Goal: Task Accomplishment & Management: Use online tool/utility

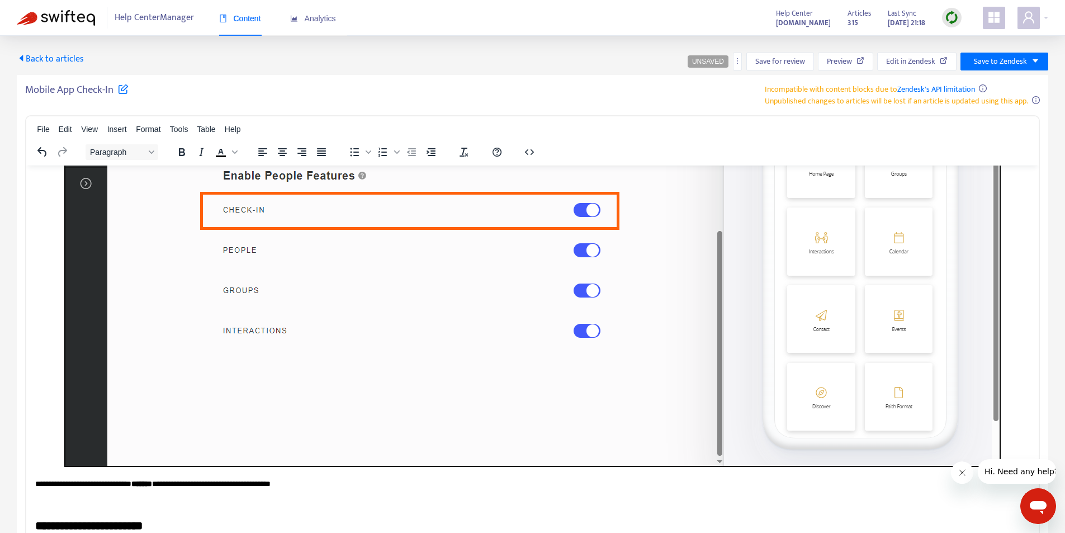
scroll to position [1509, 0]
click at [539, 79] on div "Mobile App Check-In Incompatible with content blocks due to Zendesk's API limit…" at bounding box center [532, 323] width 1031 height 496
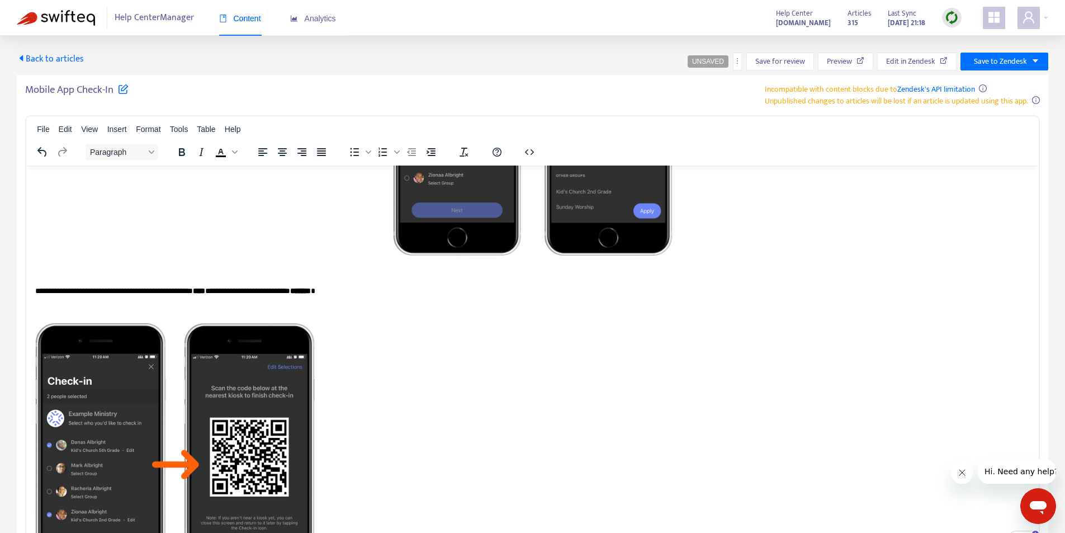
scroll to position [0, 0]
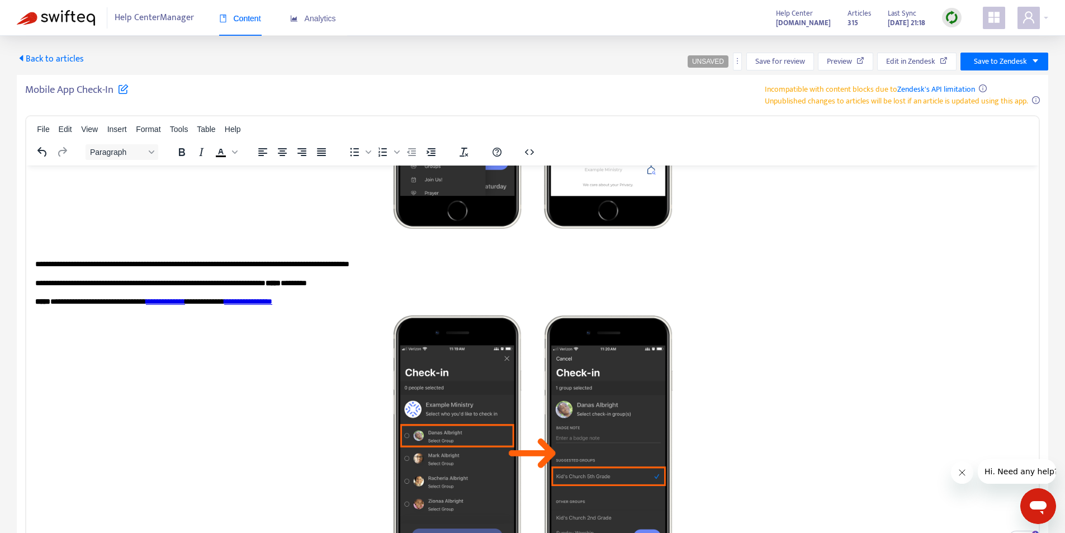
click at [492, 63] on div "Back to articles UNSAVED Save for review Preview Edit in Zendesk Save to Zendesk" at bounding box center [532, 62] width 1031 height 18
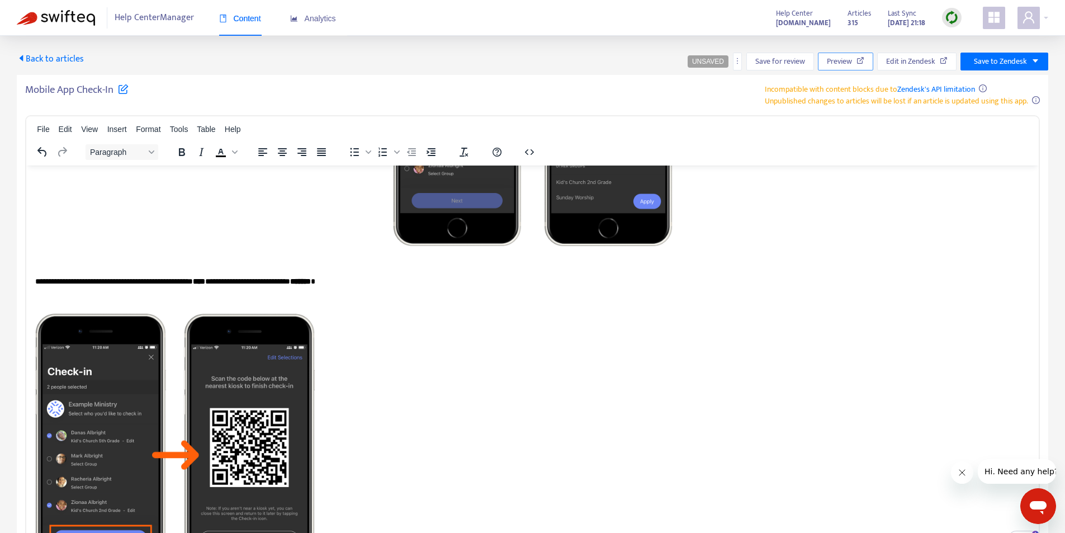
click at [844, 65] on span "Preview" at bounding box center [838, 61] width 25 height 12
click at [471, 95] on div "Mobile App Check-In Incompatible with content blocks due to Zendesk's API limit…" at bounding box center [532, 94] width 1014 height 23
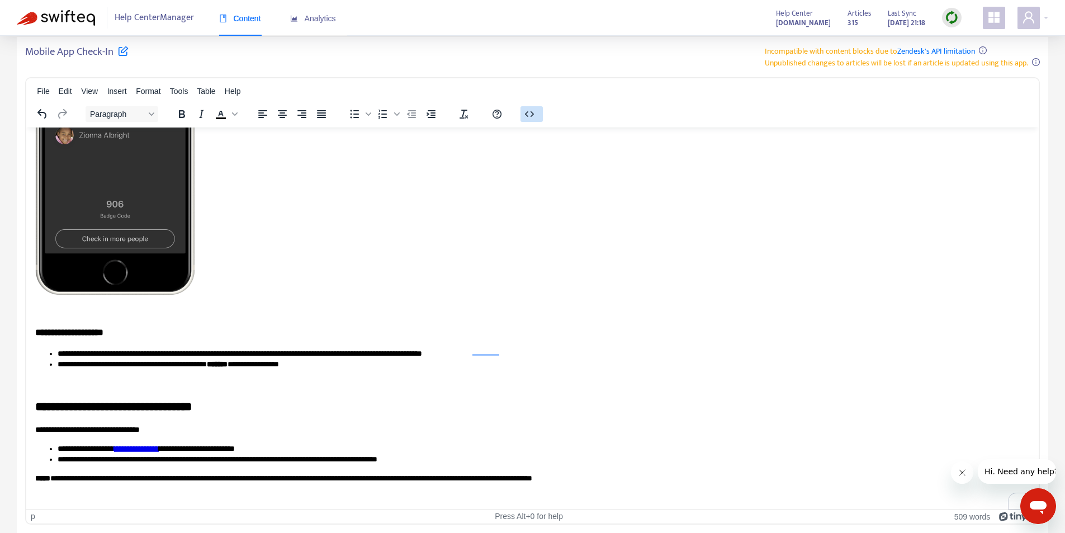
click at [528, 115] on icon "button" at bounding box center [528, 113] width 13 height 13
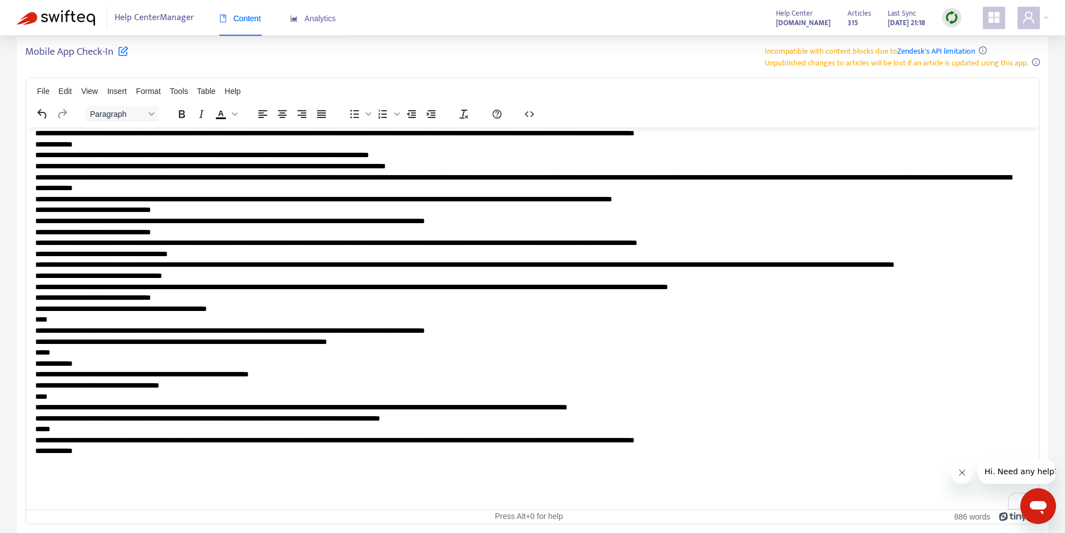
click at [960, 478] on button "Close message from company" at bounding box center [961, 472] width 22 height 22
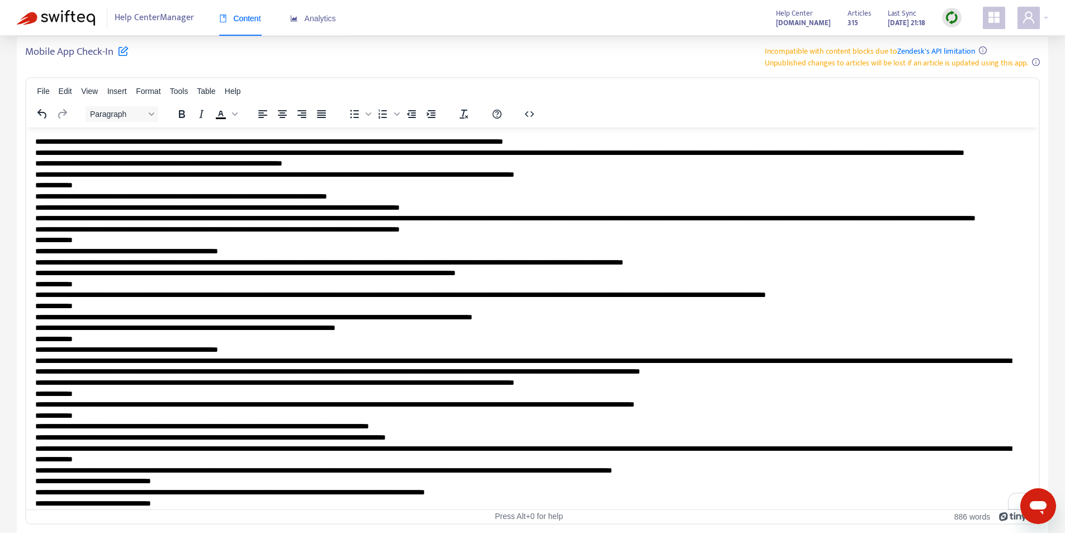
scroll to position [12, 0]
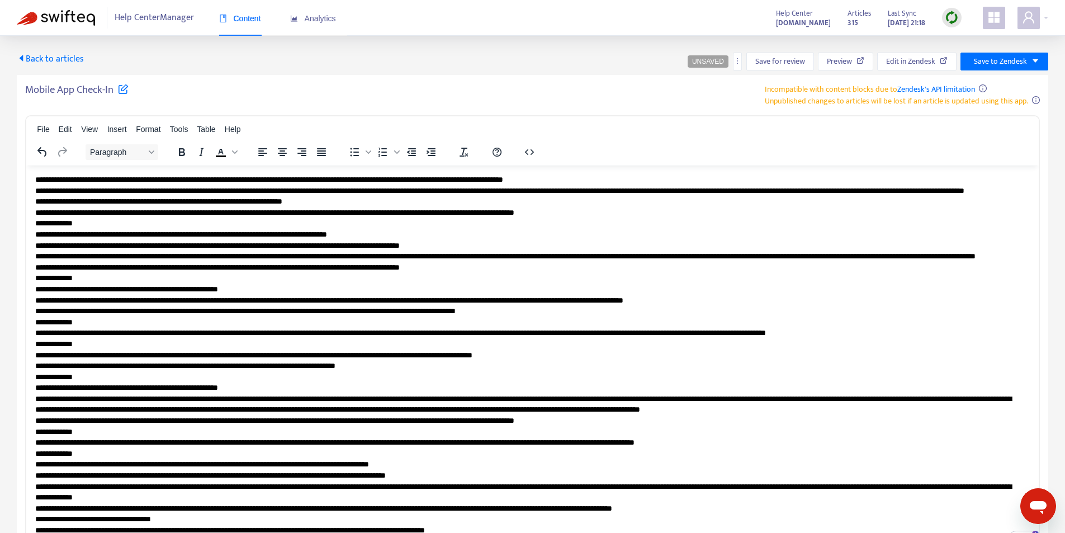
click at [555, 84] on div "Mobile App Check-In Incompatible with content blocks due to Zendesk's API limit…" at bounding box center [532, 94] width 1014 height 23
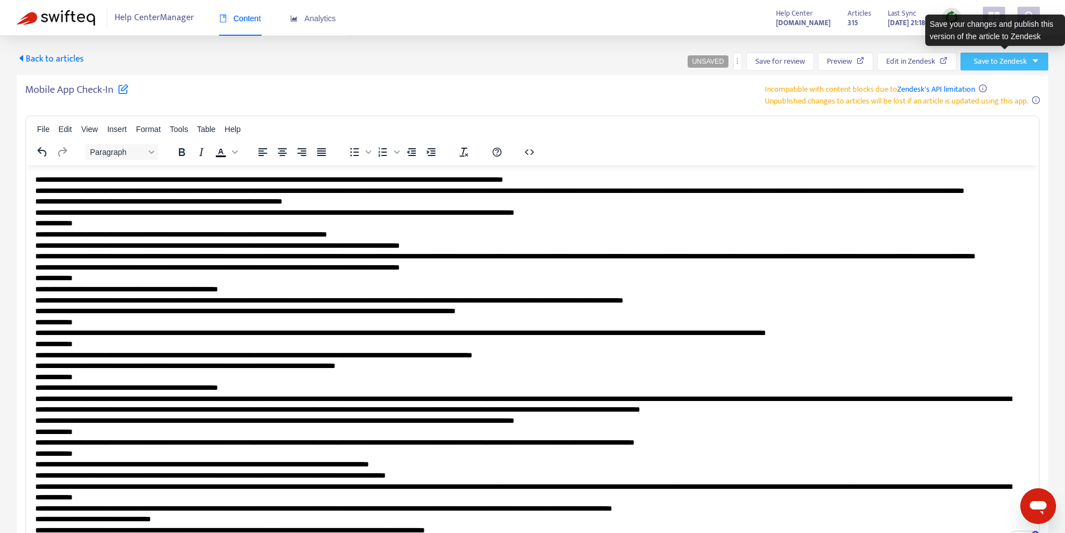
click at [999, 59] on span "Save to Zendesk" at bounding box center [999, 61] width 53 height 12
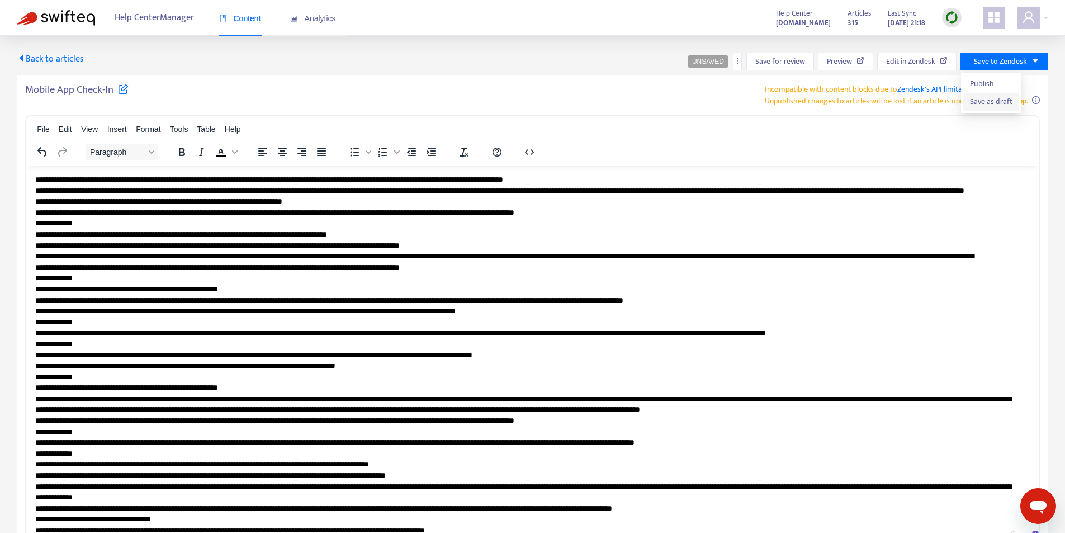
click at [998, 101] on span "Save as draft" at bounding box center [991, 102] width 42 height 12
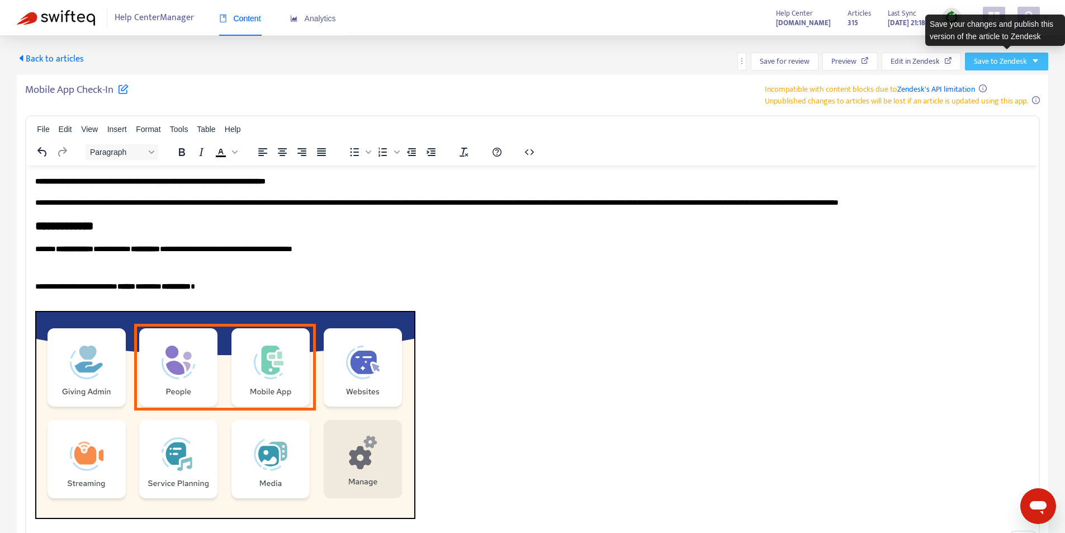
click at [1020, 59] on span "Save to Zendesk" at bounding box center [999, 61] width 53 height 12
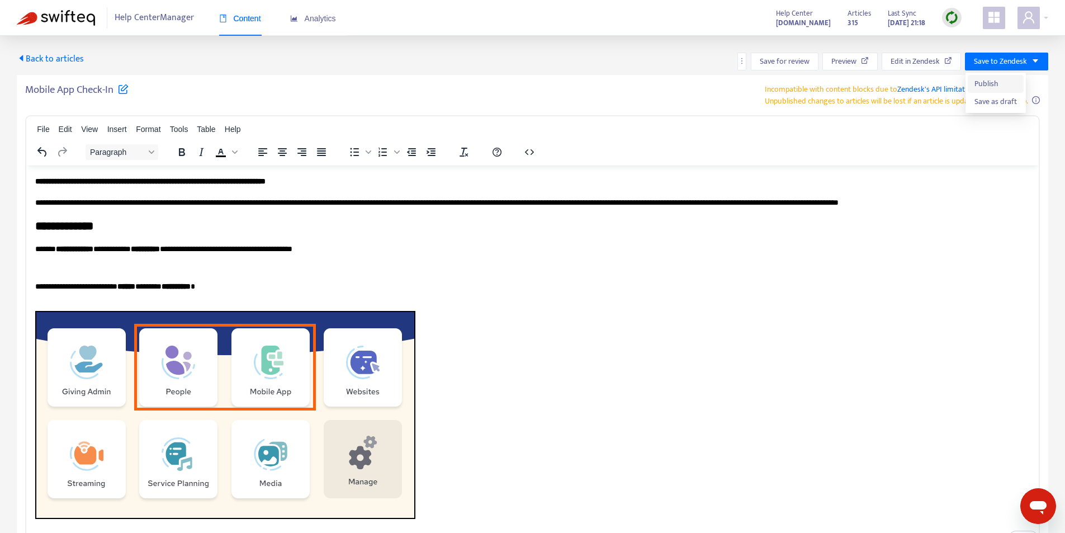
click at [992, 82] on span "Publish" at bounding box center [995, 84] width 42 height 12
click at [173, 92] on div "Mobile App Check-In Incompatible with content blocks due to Zendesk's API limit…" at bounding box center [532, 94] width 1014 height 23
click at [82, 59] on span "Back to articles" at bounding box center [50, 58] width 67 height 15
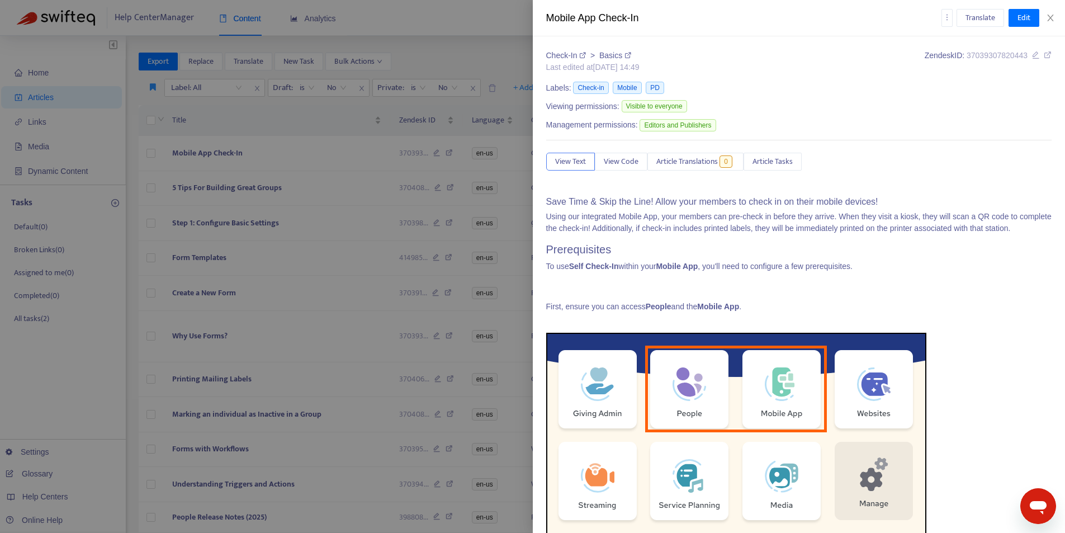
type input "**********"
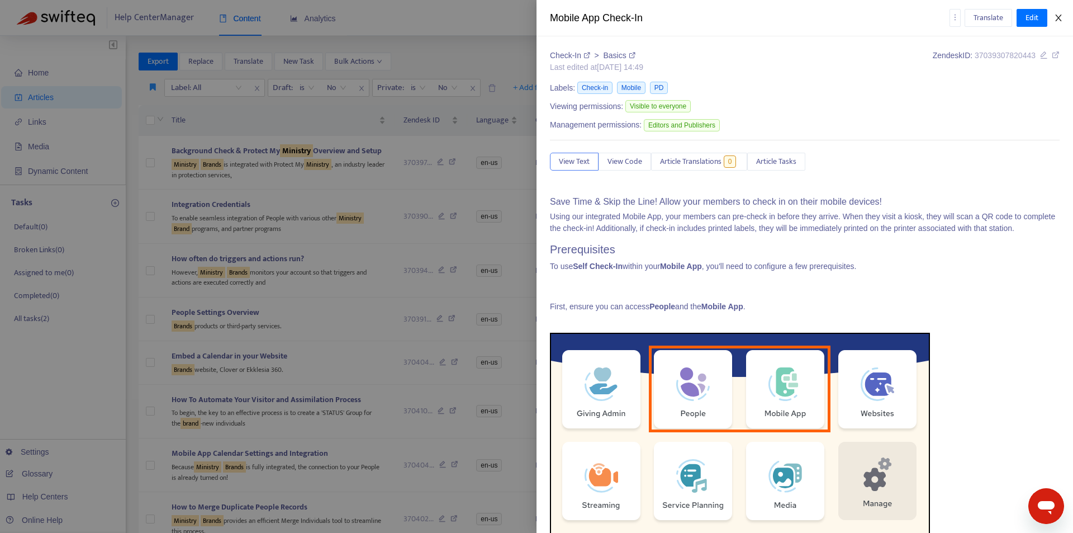
click at [1057, 16] on icon "close" at bounding box center [1058, 17] width 9 height 9
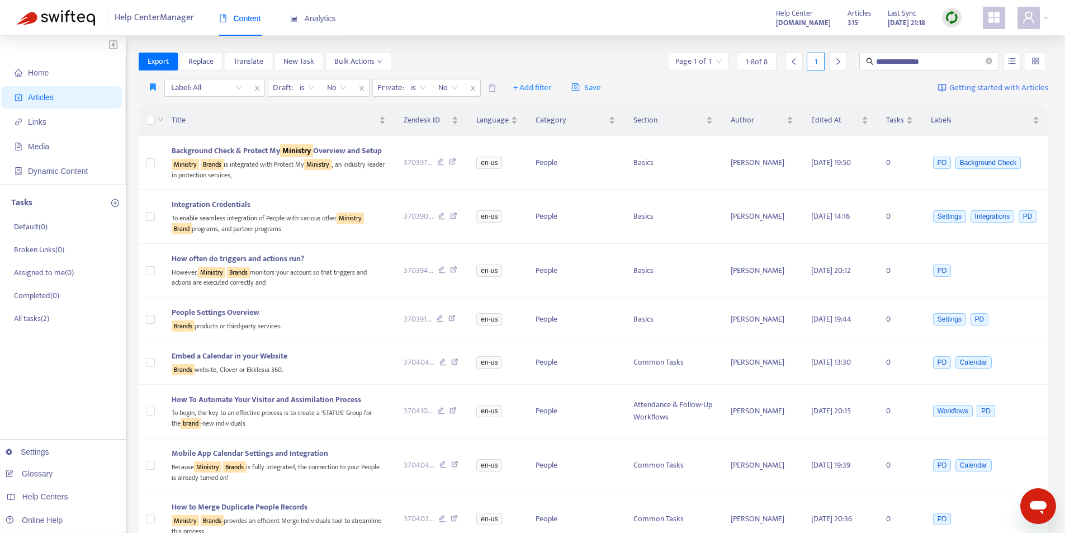
click at [493, 52] on div "**********" at bounding box center [532, 371] width 1065 height 671
click at [60, 99] on span "Articles" at bounding box center [64, 97] width 98 height 22
click at [54, 74] on span "Home" at bounding box center [64, 72] width 98 height 22
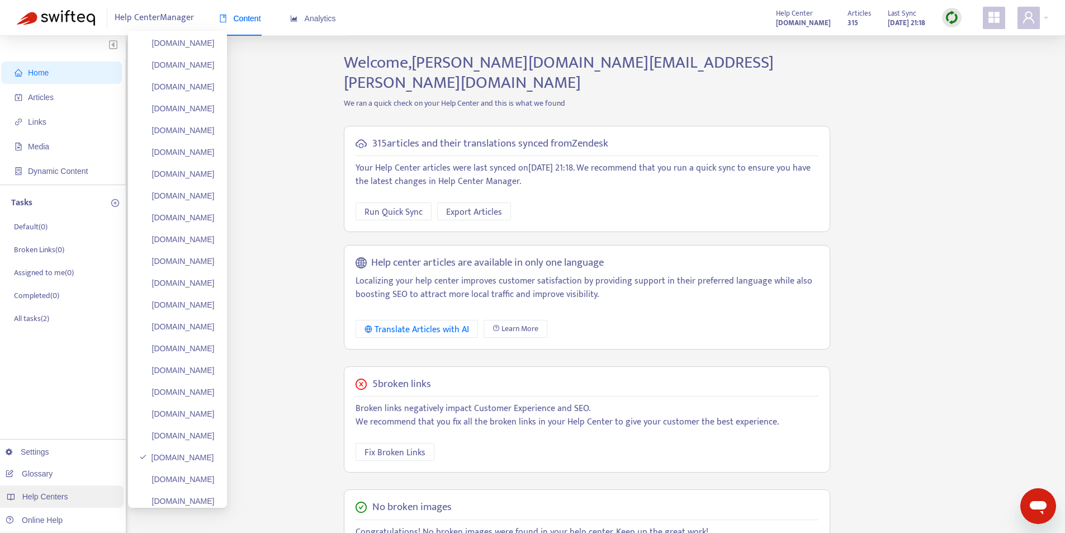
click at [47, 500] on span "Help Centers" at bounding box center [45, 496] width 46 height 9
click at [182, 394] on link "[DOMAIN_NAME]" at bounding box center [176, 391] width 75 height 9
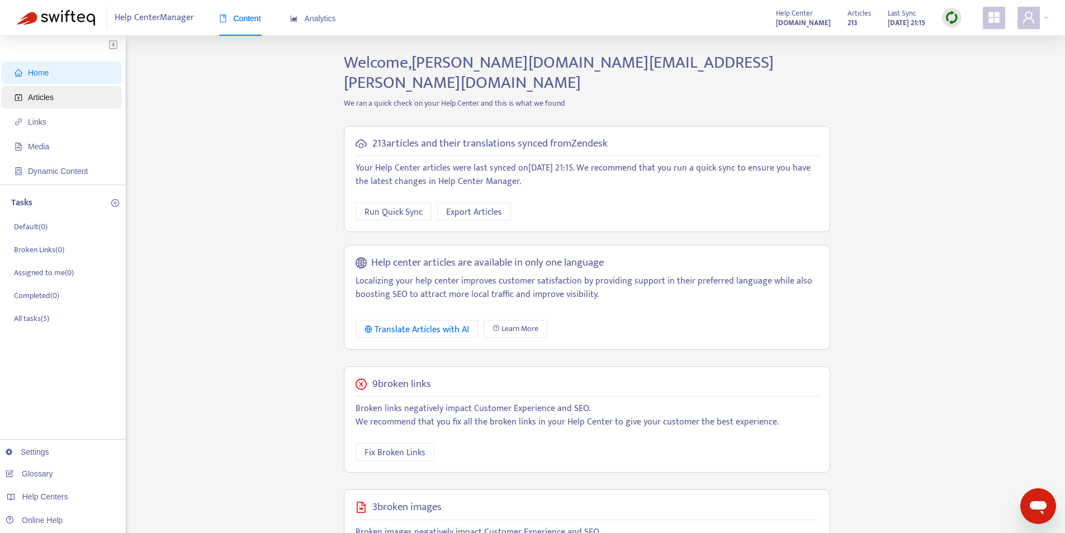
click at [70, 98] on span "Articles" at bounding box center [64, 97] width 98 height 22
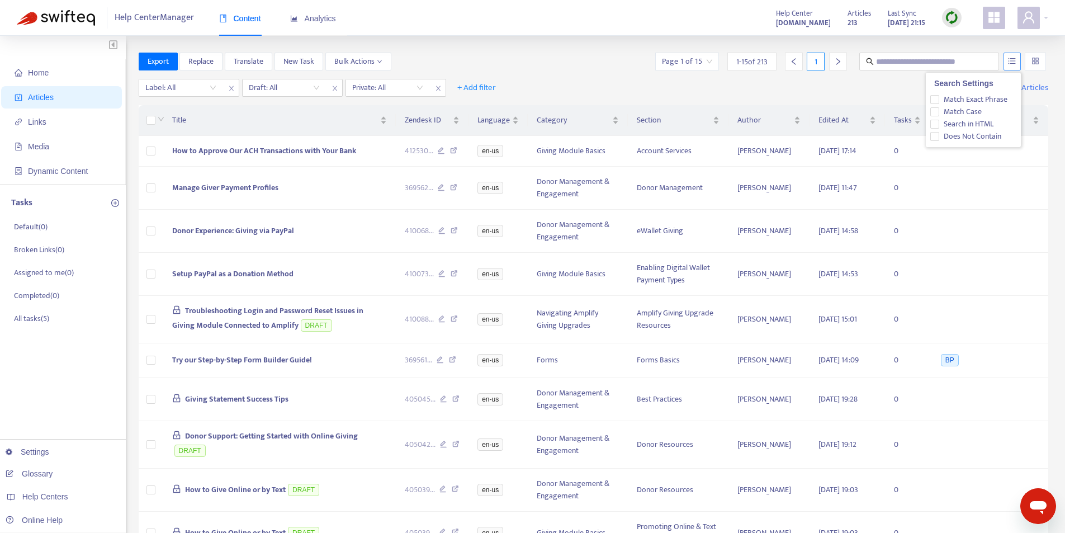
click at [1006, 64] on button "button" at bounding box center [1011, 62] width 17 height 18
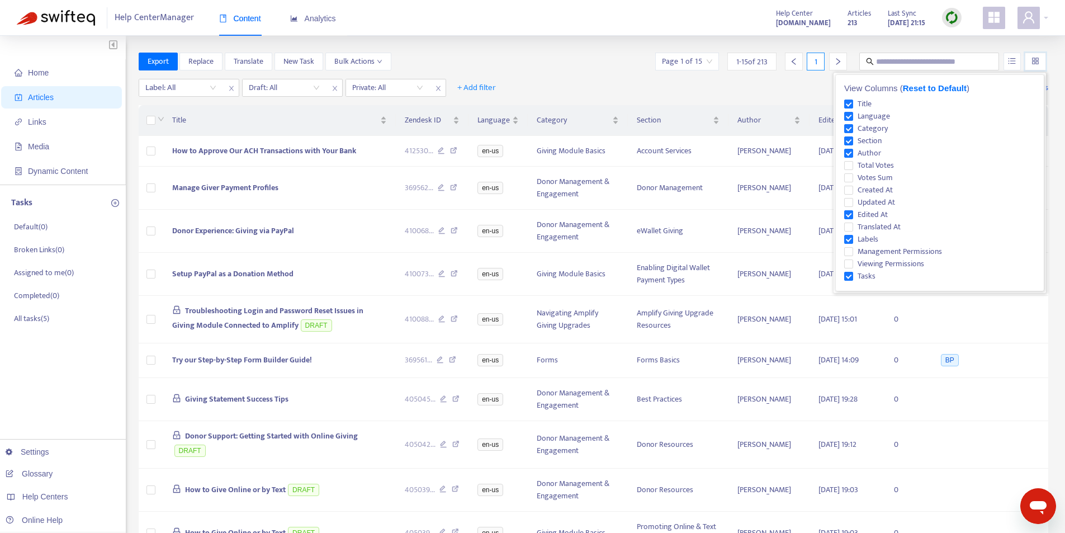
click at [1038, 63] on input "search" at bounding box center [1035, 61] width 8 height 17
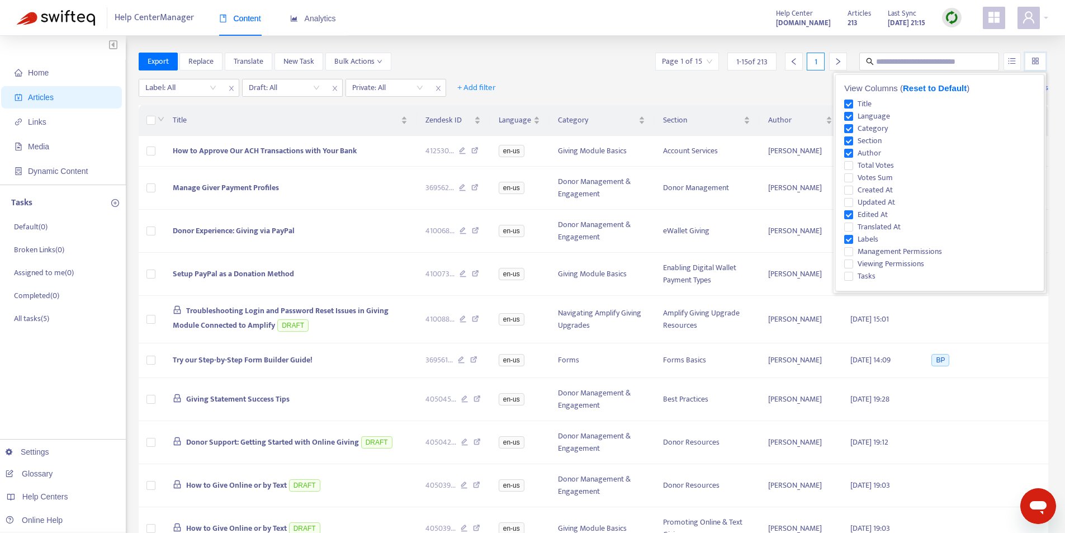
click at [516, 45] on div "Home Articles Links Media Dynamic Content Tasks Default ( 0 ) Broken Links ( 0 …" at bounding box center [532, 428] width 1065 height 784
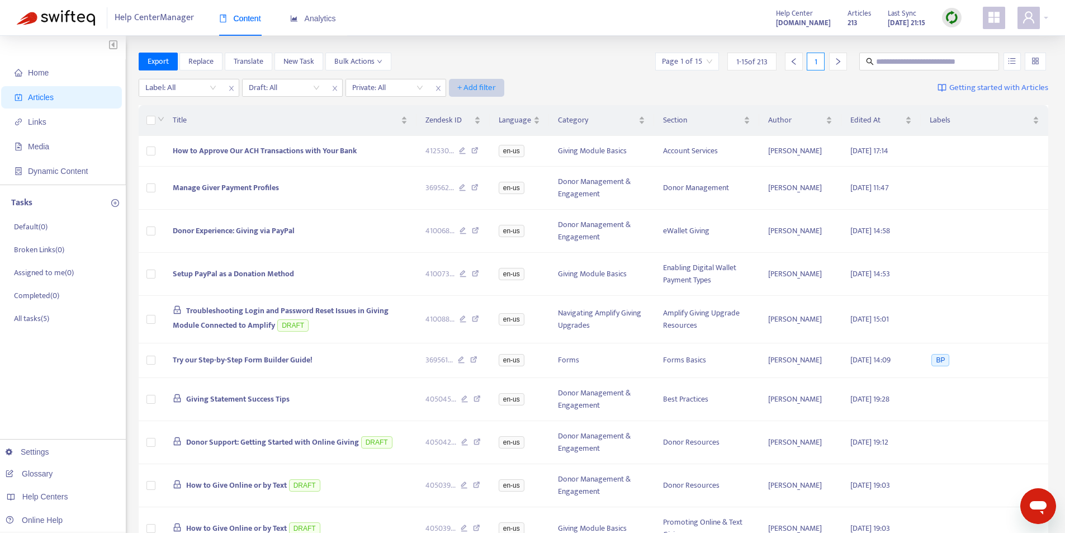
click at [473, 93] on span "+ Add filter" at bounding box center [476, 87] width 39 height 13
click at [490, 59] on div "Export Replace Translate New Task Bulk Actions Page 1 of 15 1 - 15 of 213 1" at bounding box center [594, 62] width 910 height 18
click at [315, 85] on input "search" at bounding box center [284, 87] width 71 height 17
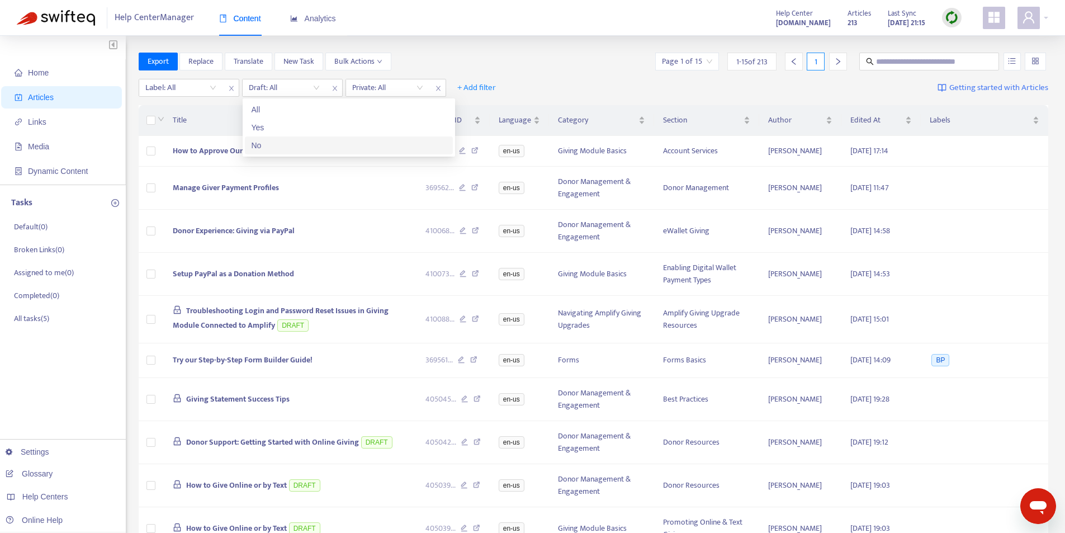
click at [278, 142] on div "No" at bounding box center [348, 145] width 194 height 12
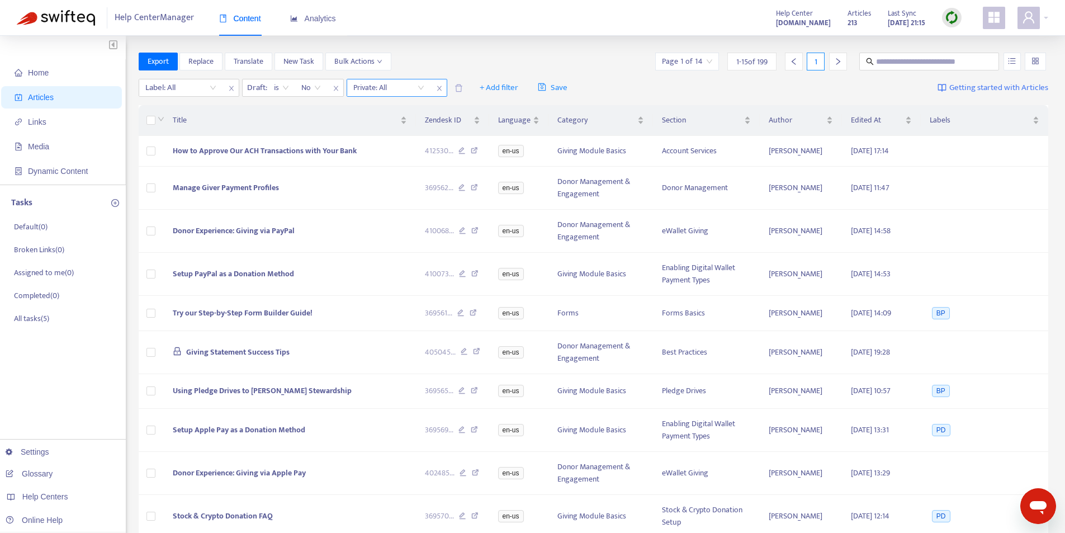
click at [422, 89] on input "search" at bounding box center [388, 87] width 71 height 17
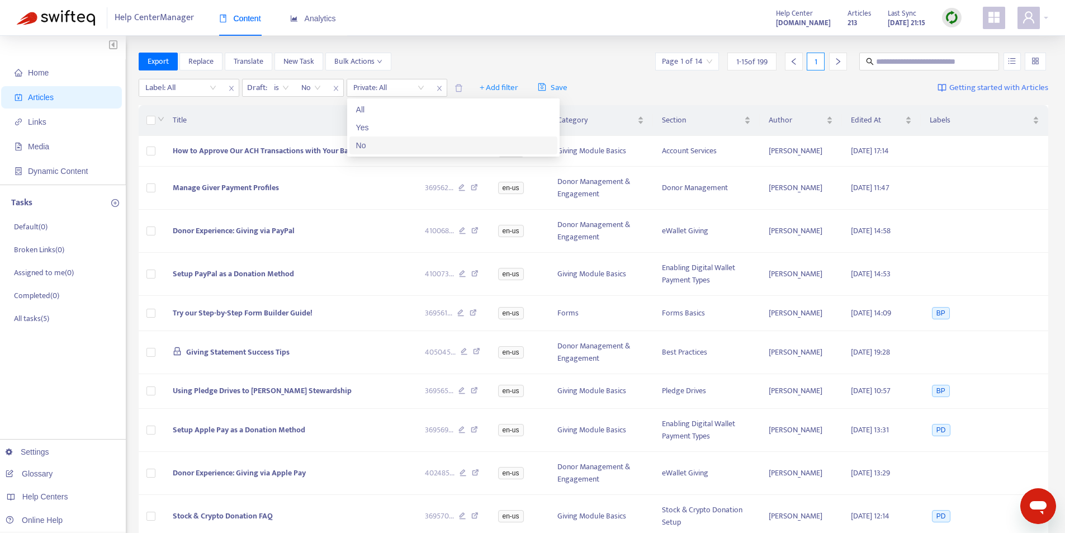
click at [379, 144] on div "No" at bounding box center [453, 145] width 194 height 12
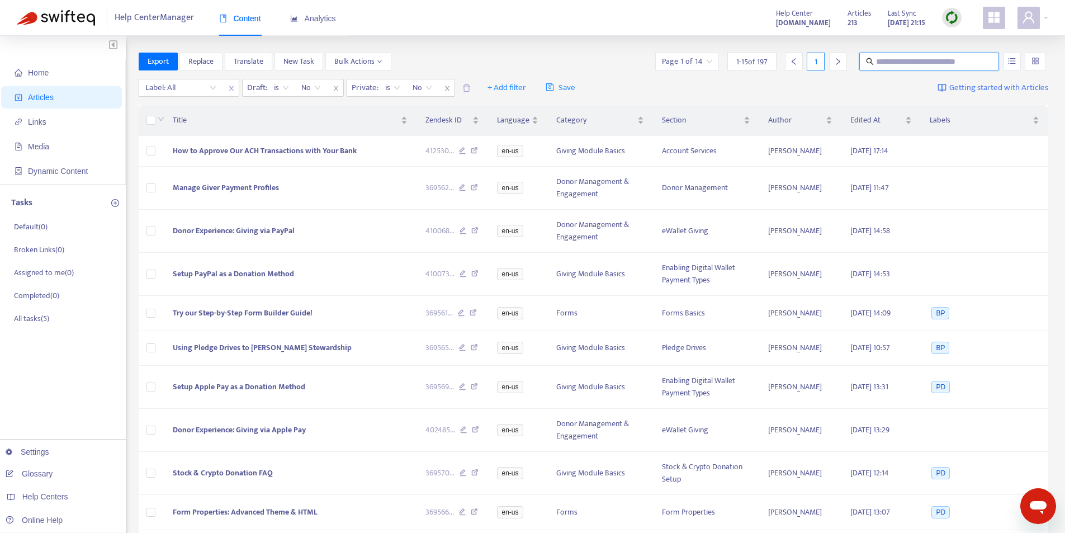
click at [925, 61] on input "text" at bounding box center [929, 61] width 107 height 12
click at [914, 65] on input "text" at bounding box center [929, 61] width 107 height 12
type input "*"
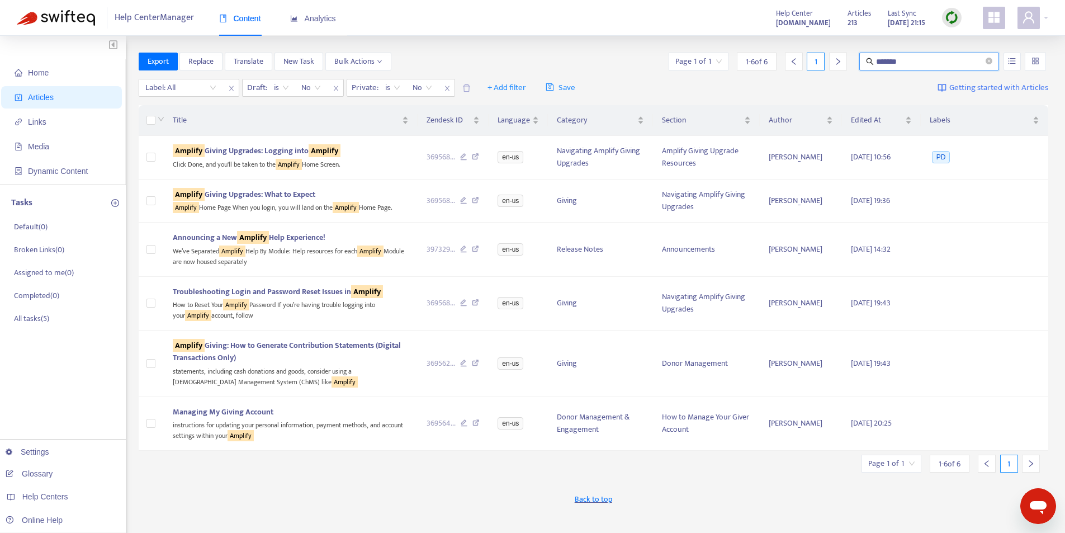
drag, startPoint x: 931, startPoint y: 62, endPoint x: 842, endPoint y: 64, distance: 89.4
click at [842, 64] on div "Page 1 of 1 1 - 6 of 6 1 *******" at bounding box center [857, 62] width 382 height 18
type input "**********"
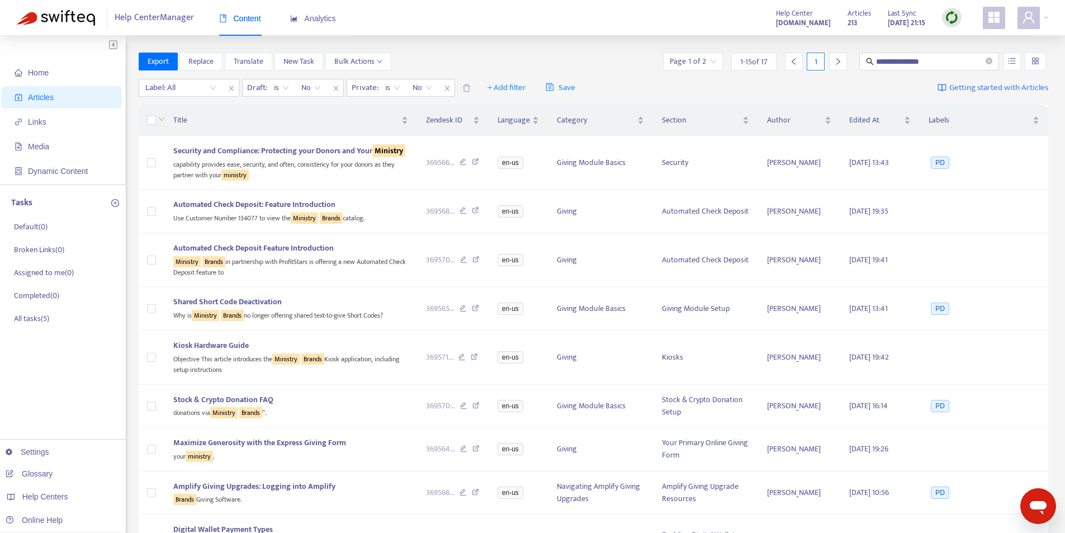
click at [582, 47] on div "**********" at bounding box center [532, 479] width 1065 height 887
drag, startPoint x: 934, startPoint y: 60, endPoint x: 876, endPoint y: 58, distance: 58.2
click at [876, 58] on input "**********" at bounding box center [929, 61] width 107 height 12
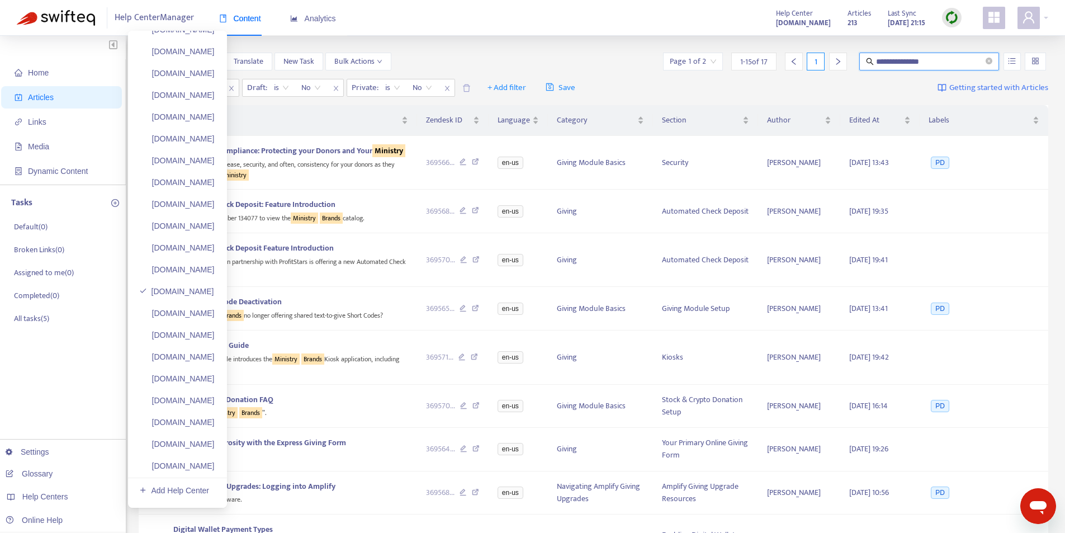
scroll to position [112, 0]
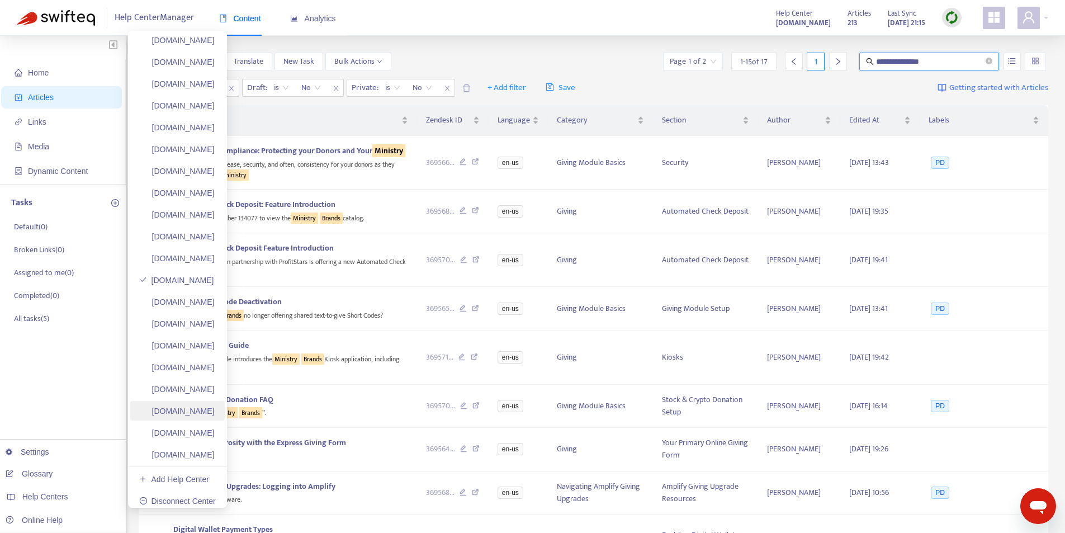
click at [214, 411] on link "[DOMAIN_NAME]" at bounding box center [176, 410] width 75 height 9
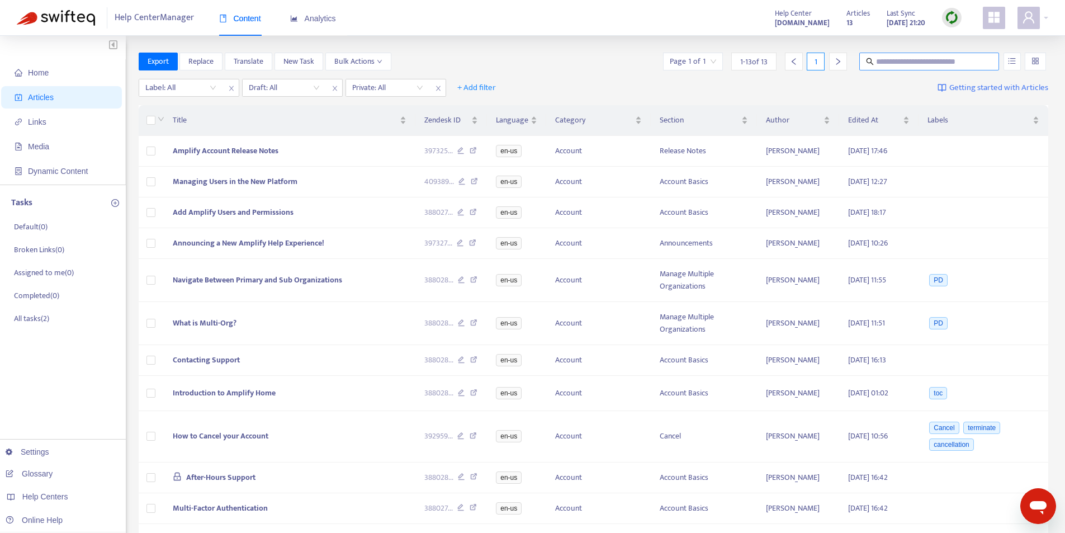
click at [902, 60] on input "text" at bounding box center [929, 61] width 107 height 12
click at [421, 85] on input "search" at bounding box center [387, 87] width 71 height 17
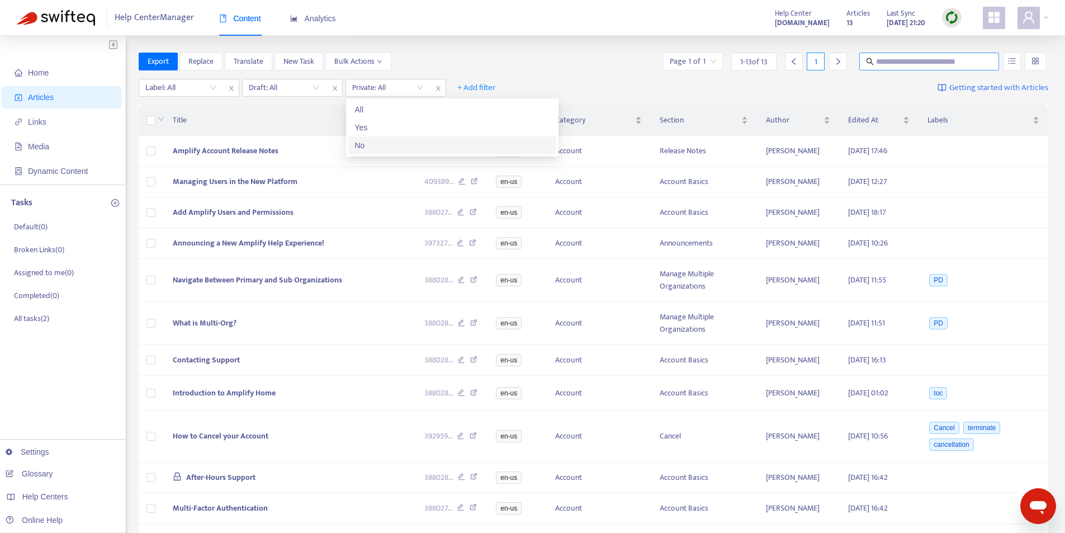
click at [944, 63] on input "text" at bounding box center [929, 61] width 107 height 12
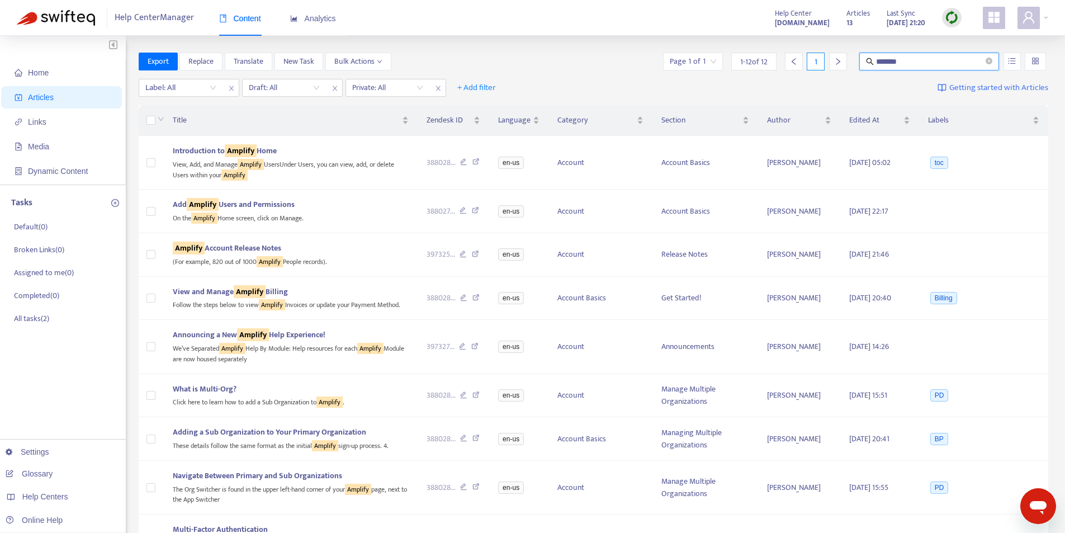
drag, startPoint x: 954, startPoint y: 65, endPoint x: 868, endPoint y: 64, distance: 85.5
click at [868, 64] on span "*******" at bounding box center [929, 62] width 140 height 18
type input "**********"
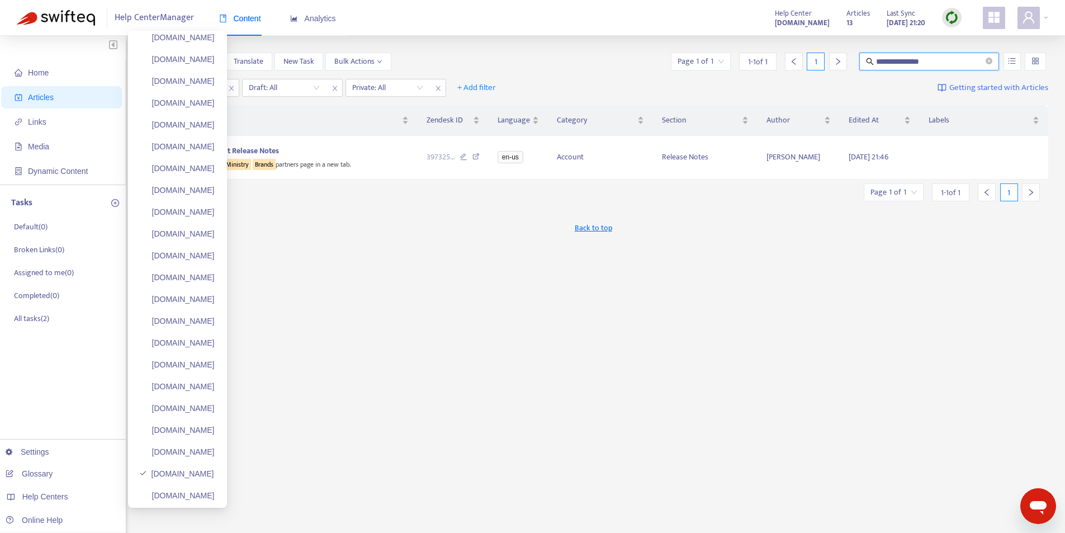
scroll to position [0, 0]
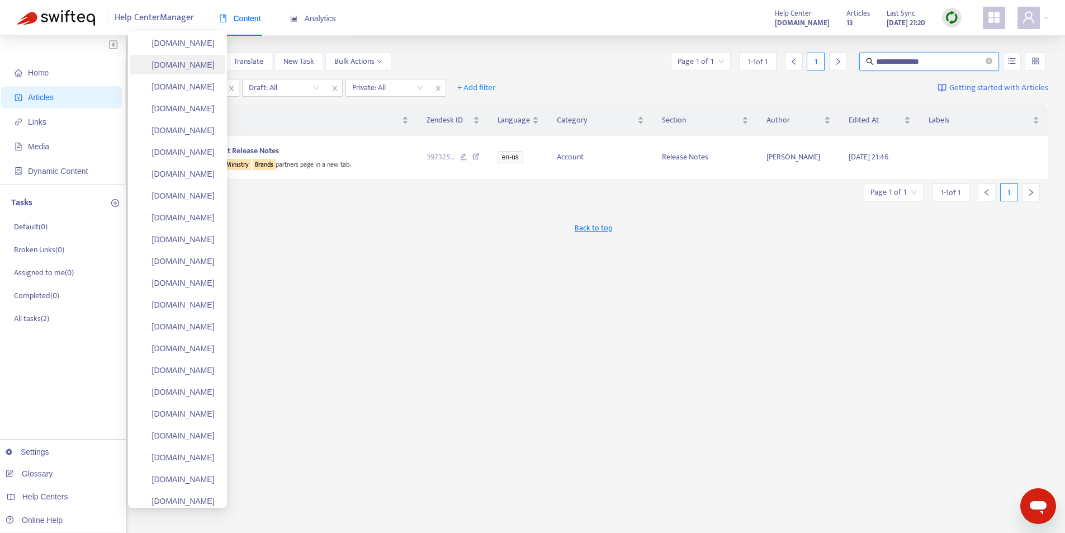
click at [209, 61] on link "[DOMAIN_NAME]" at bounding box center [176, 64] width 75 height 9
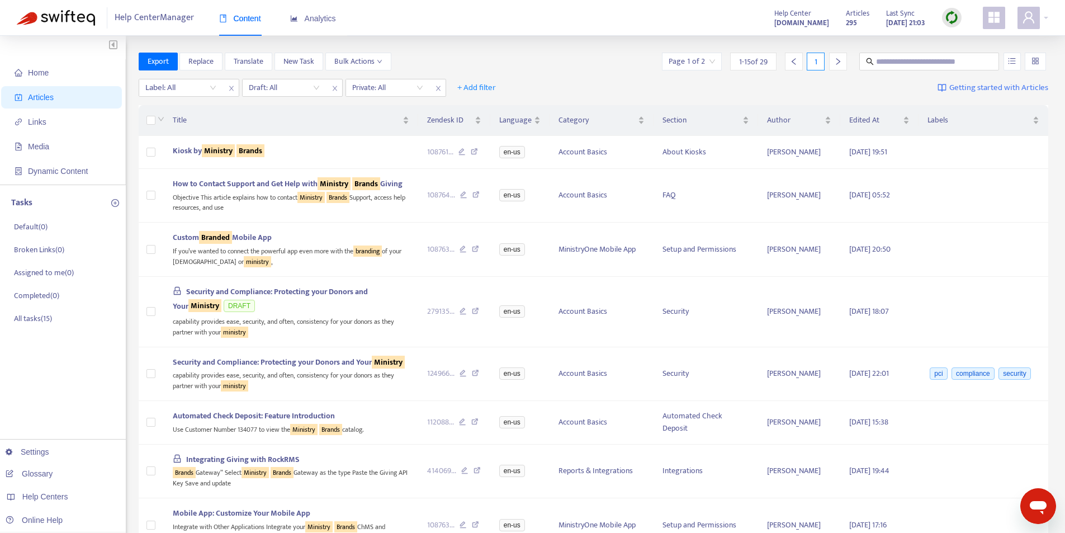
click at [578, 70] on div "Export Replace Translate New Task Bulk Actions Page 1 of 2 1 - 15 of 29 1" at bounding box center [594, 64] width 910 height 22
click at [506, 55] on div "Export Replace Translate New Task Bulk Actions Page 1 of 2 1 - 15 of 29 1" at bounding box center [594, 62] width 910 height 18
drag, startPoint x: 45, startPoint y: 69, endPoint x: 43, endPoint y: 76, distance: 7.1
click at [44, 71] on span "Home" at bounding box center [38, 72] width 21 height 9
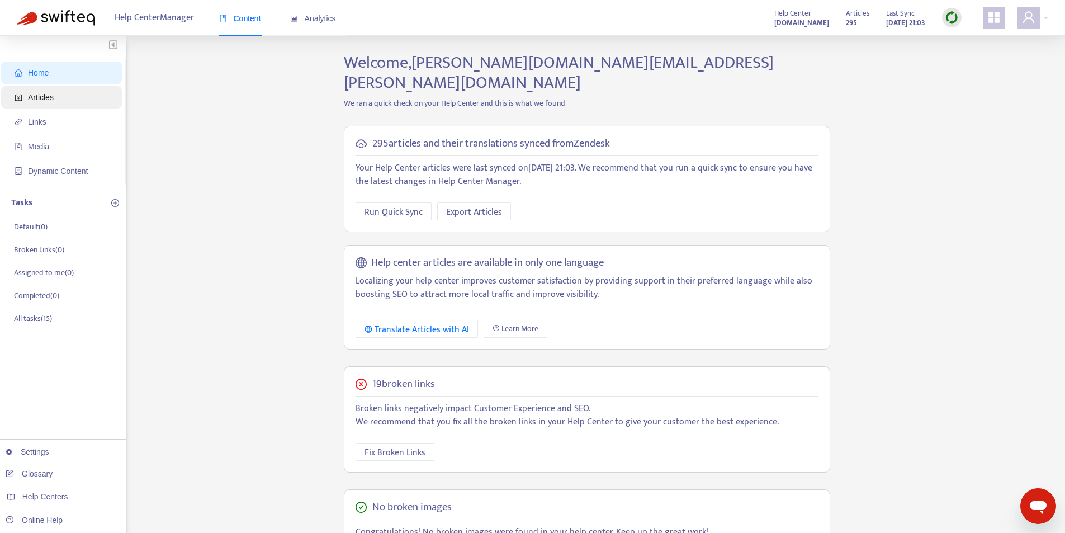
click at [46, 95] on span "Articles" at bounding box center [41, 97] width 26 height 9
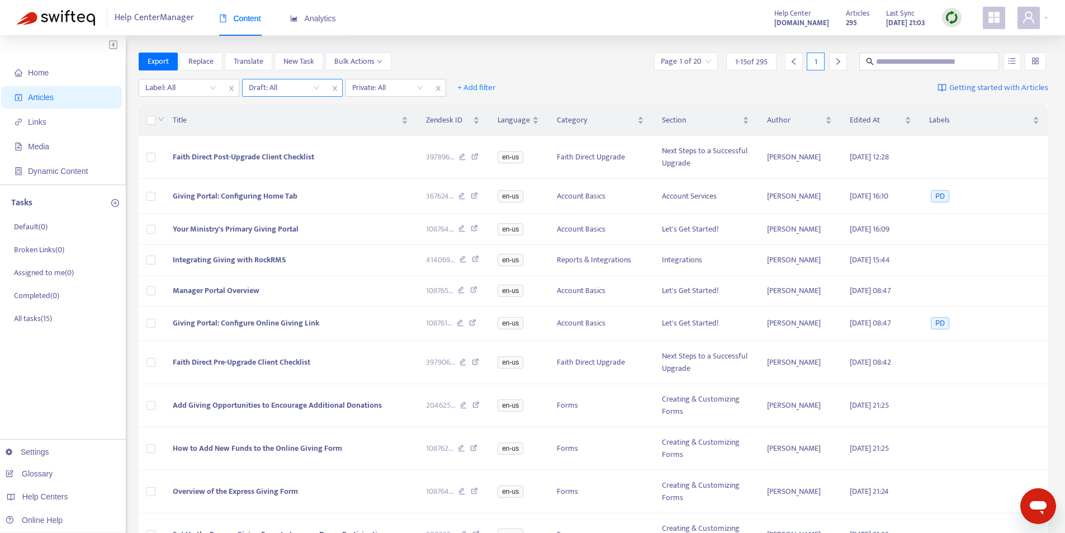
click at [283, 90] on input "search" at bounding box center [284, 87] width 71 height 17
click at [381, 89] on input "search" at bounding box center [387, 87] width 71 height 17
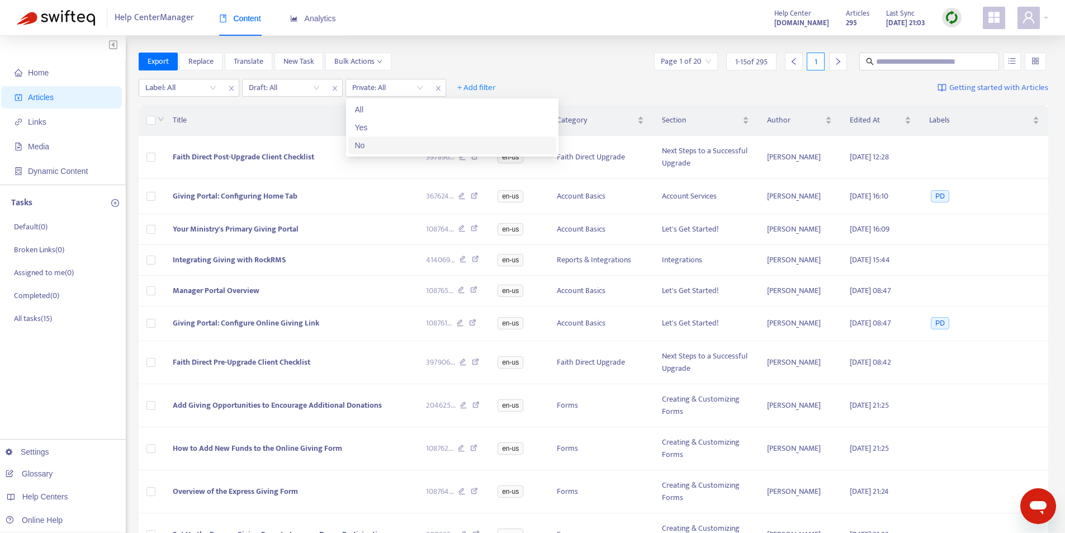
click at [361, 143] on div "No" at bounding box center [452, 145] width 194 height 12
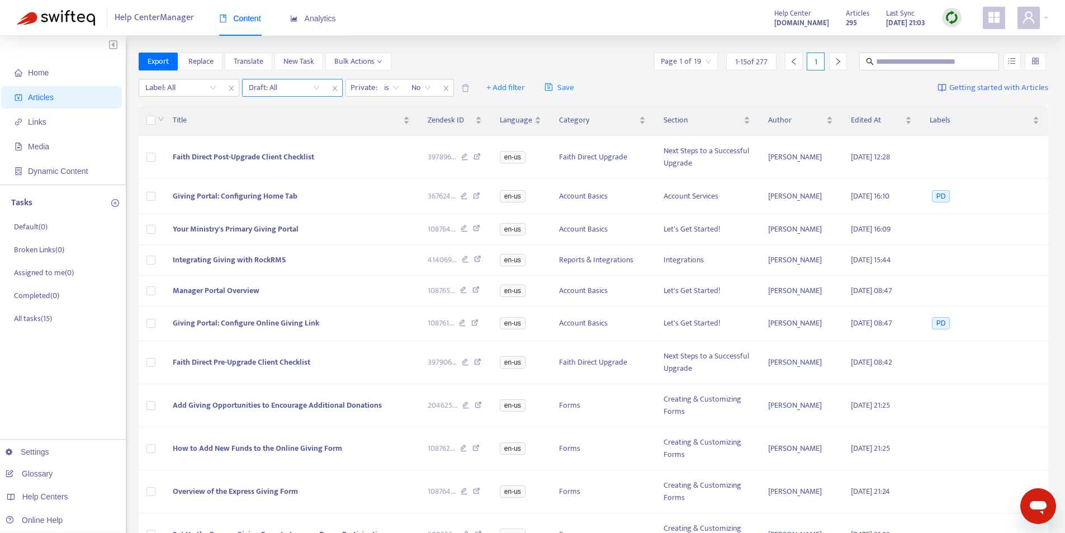
click at [317, 85] on input "search" at bounding box center [284, 87] width 71 height 17
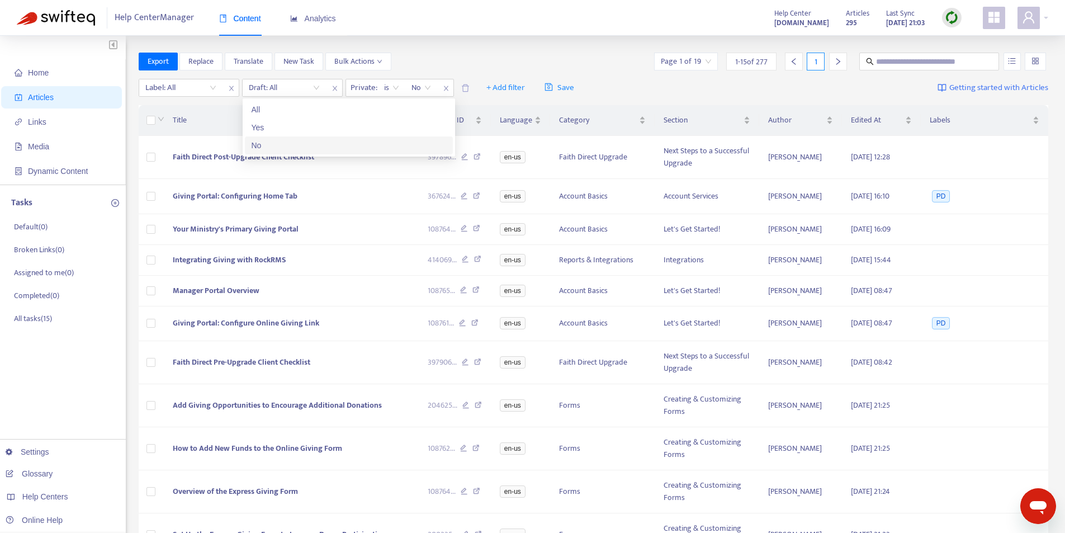
click at [287, 140] on div "No" at bounding box center [348, 145] width 194 height 12
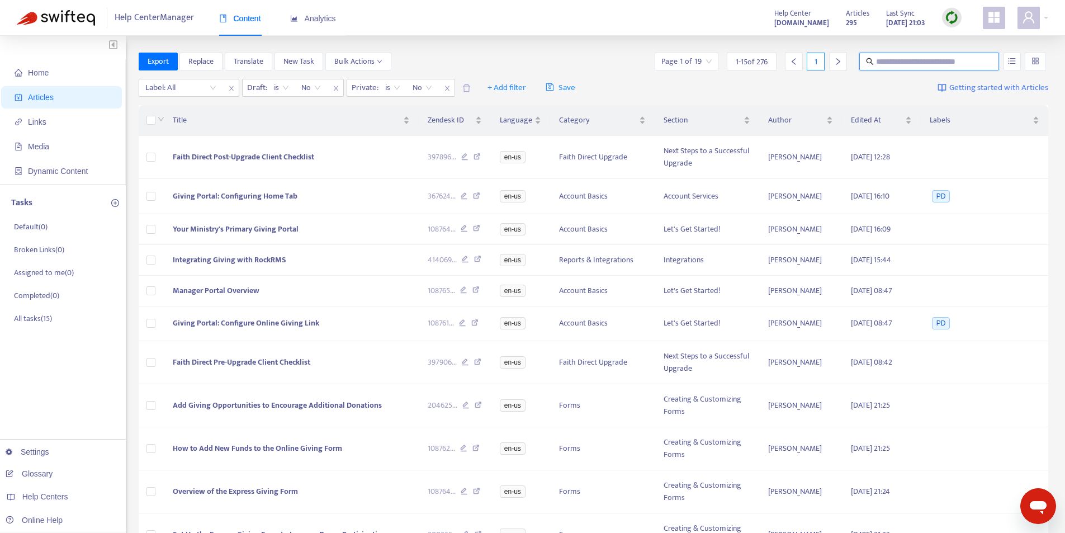
click at [913, 62] on input "text" at bounding box center [929, 61] width 107 height 12
type input "**********"
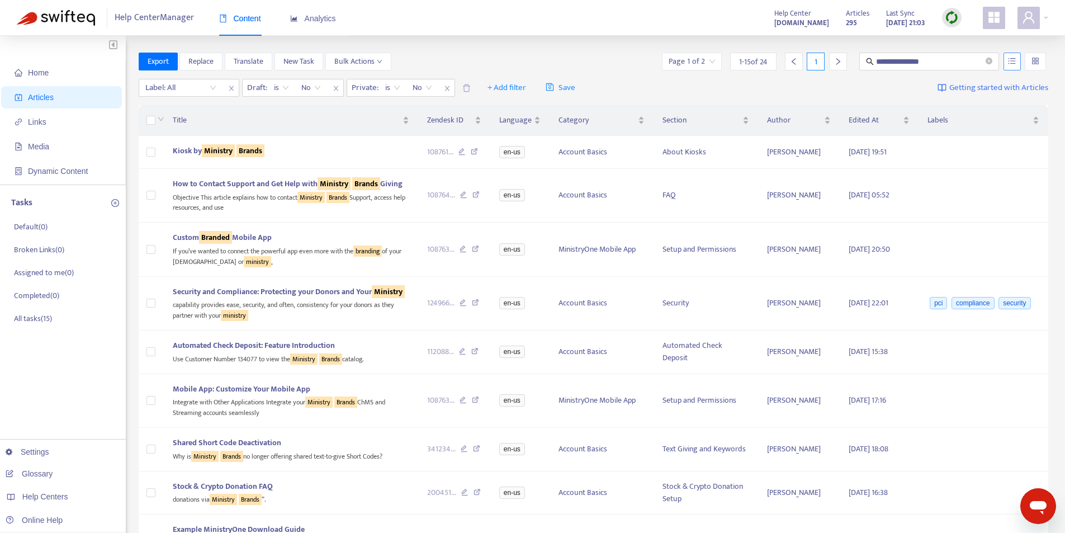
click at [1011, 61] on icon "unordered-list" at bounding box center [1011, 61] width 7 height 6
click at [995, 98] on span "Match Exact Phrase" at bounding box center [974, 99] width 73 height 12
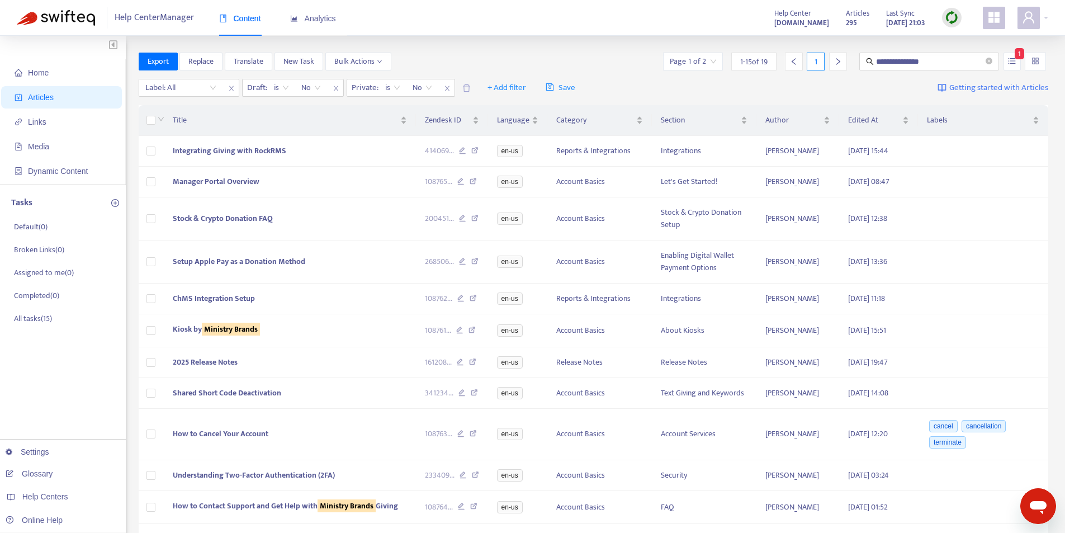
click at [429, 65] on div "**********" at bounding box center [594, 62] width 910 height 18
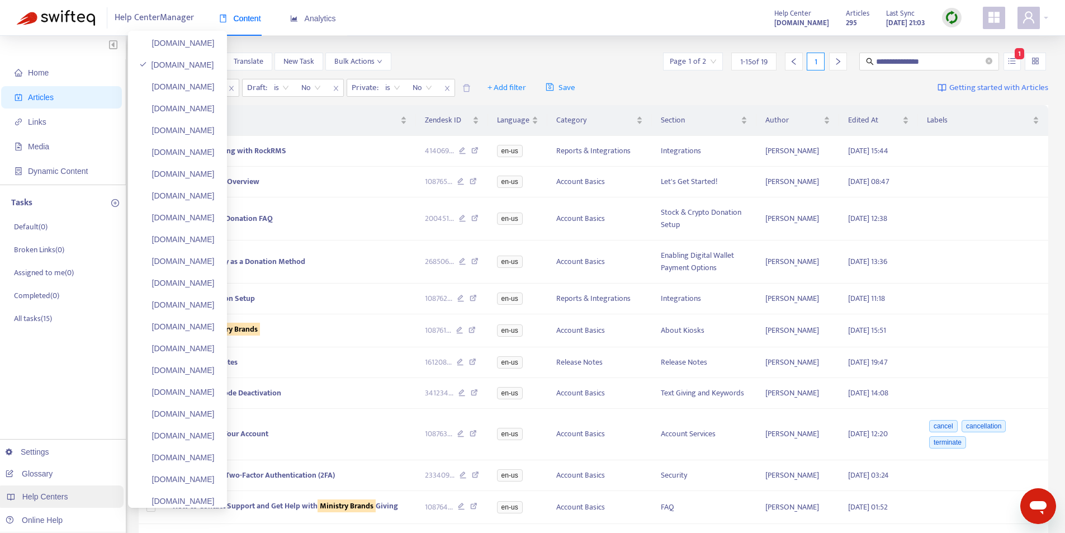
click at [43, 494] on span "Help Centers" at bounding box center [45, 496] width 46 height 9
click at [205, 234] on link "[DOMAIN_NAME]" at bounding box center [176, 236] width 75 height 9
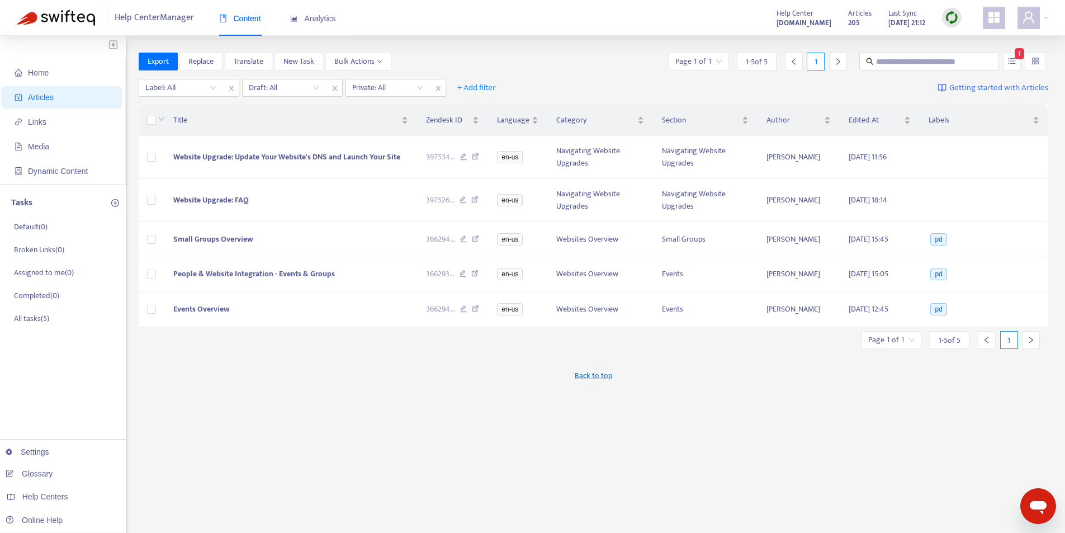
click at [532, 52] on div "Home Articles Links Media Dynamic Content Tasks Default ( 0 ) Broken Links ( 0 …" at bounding box center [532, 371] width 1065 height 671
click at [39, 73] on span "Home" at bounding box center [38, 72] width 21 height 9
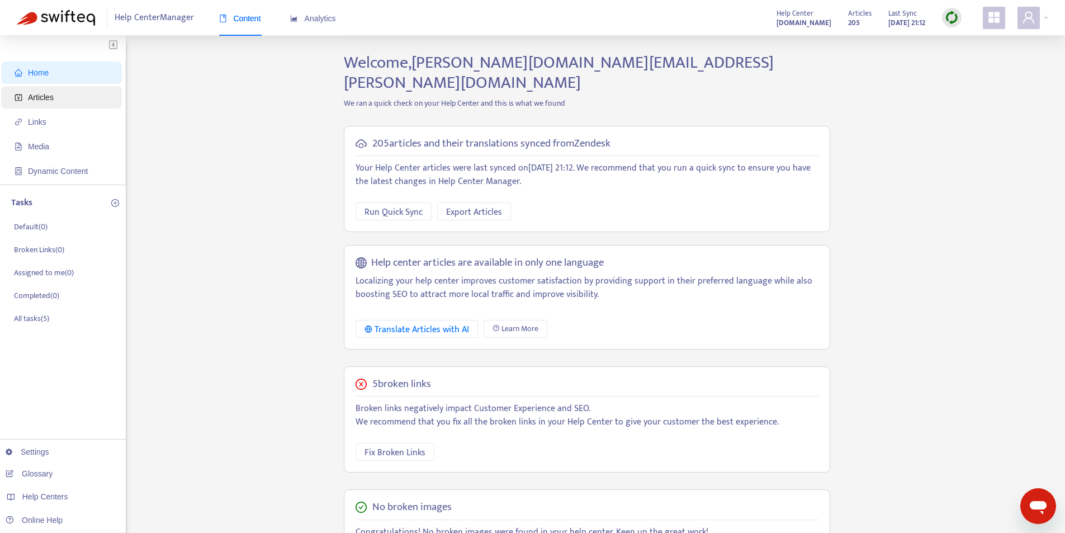
click at [35, 94] on span "Articles" at bounding box center [41, 97] width 26 height 9
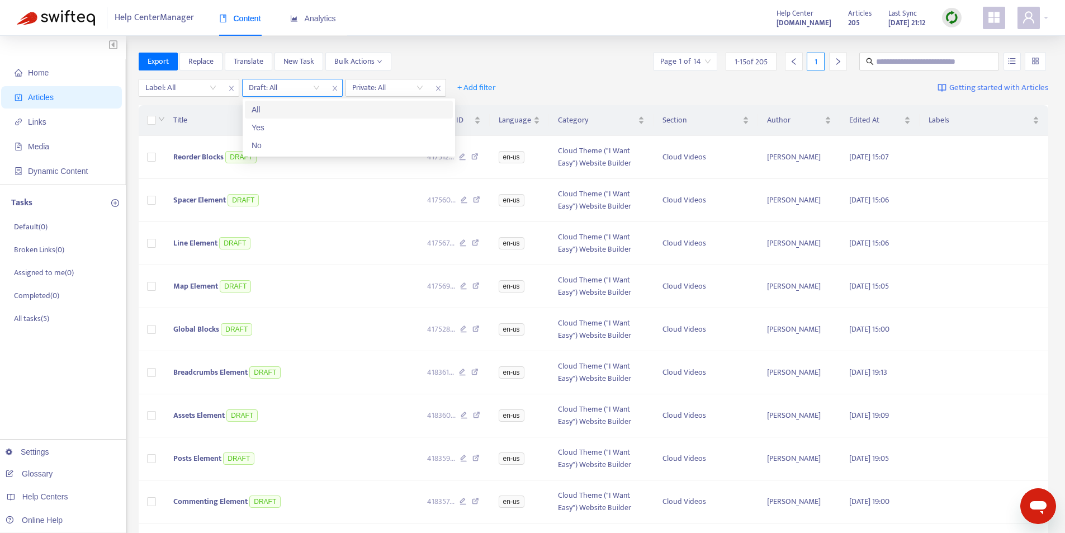
click at [315, 91] on input "search" at bounding box center [284, 87] width 71 height 17
click at [278, 146] on div "No" at bounding box center [348, 145] width 194 height 12
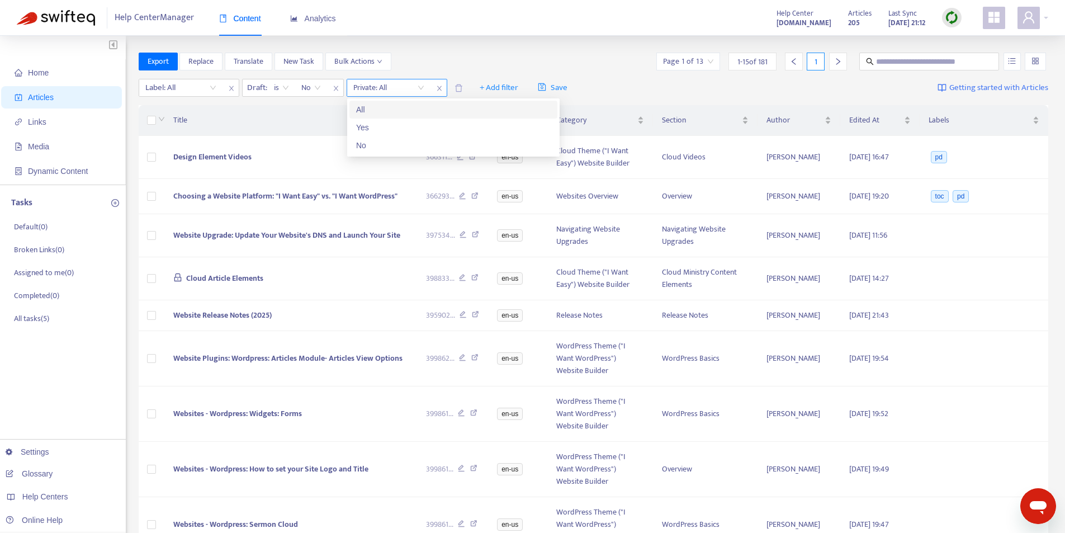
click at [422, 86] on input "search" at bounding box center [388, 87] width 71 height 17
click at [390, 141] on div "No" at bounding box center [453, 145] width 194 height 12
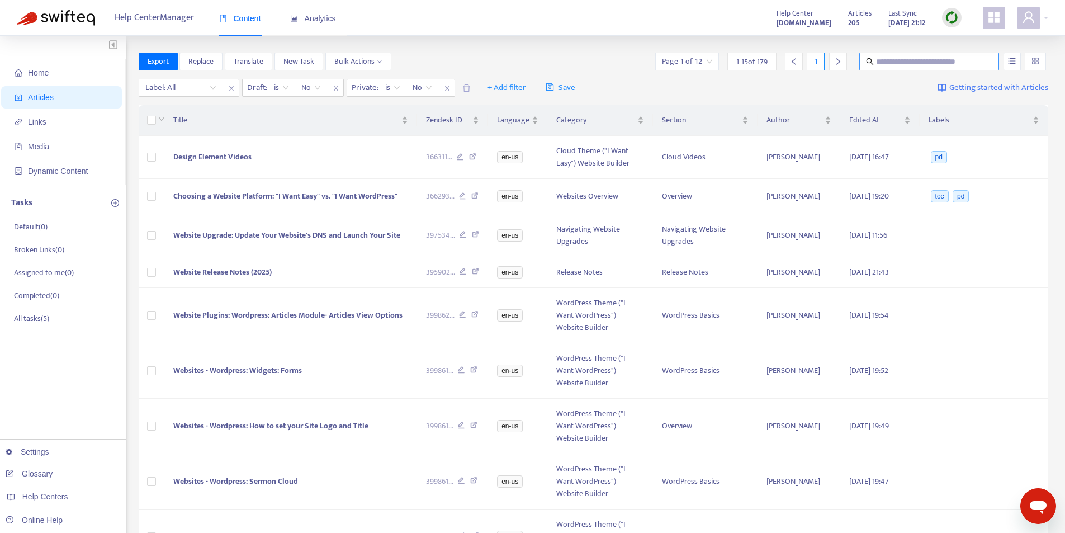
click at [931, 62] on input "text" at bounding box center [929, 61] width 107 height 12
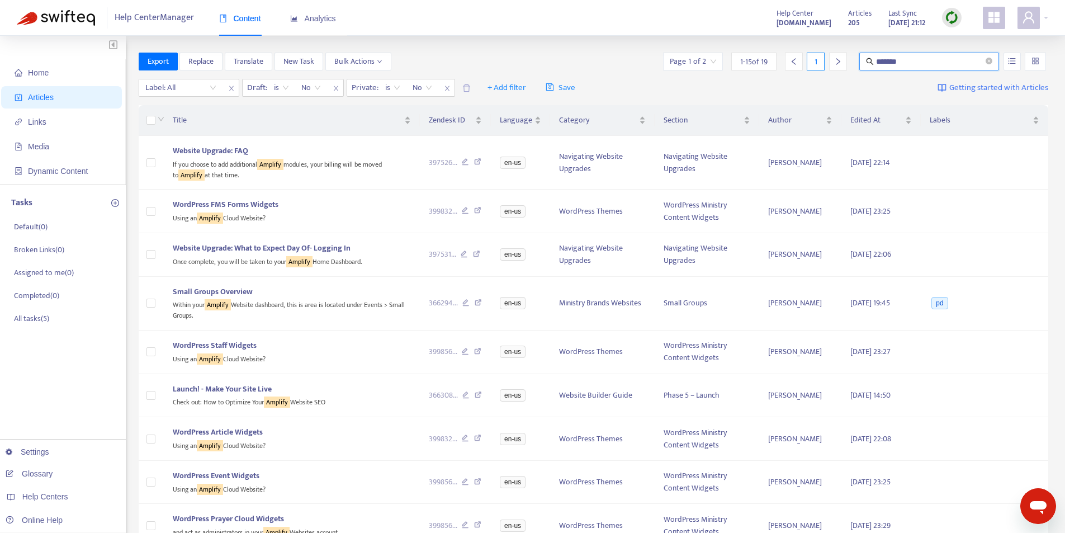
drag, startPoint x: 919, startPoint y: 58, endPoint x: 853, endPoint y: 66, distance: 66.5
click at [853, 66] on div "Page 1 of 2 1 - 15 of 19 1 *******" at bounding box center [853, 62] width 387 height 18
type input "**********"
click at [1010, 69] on button "button" at bounding box center [1011, 62] width 17 height 18
click at [1009, 63] on icon "unordered-list" at bounding box center [1012, 61] width 8 height 8
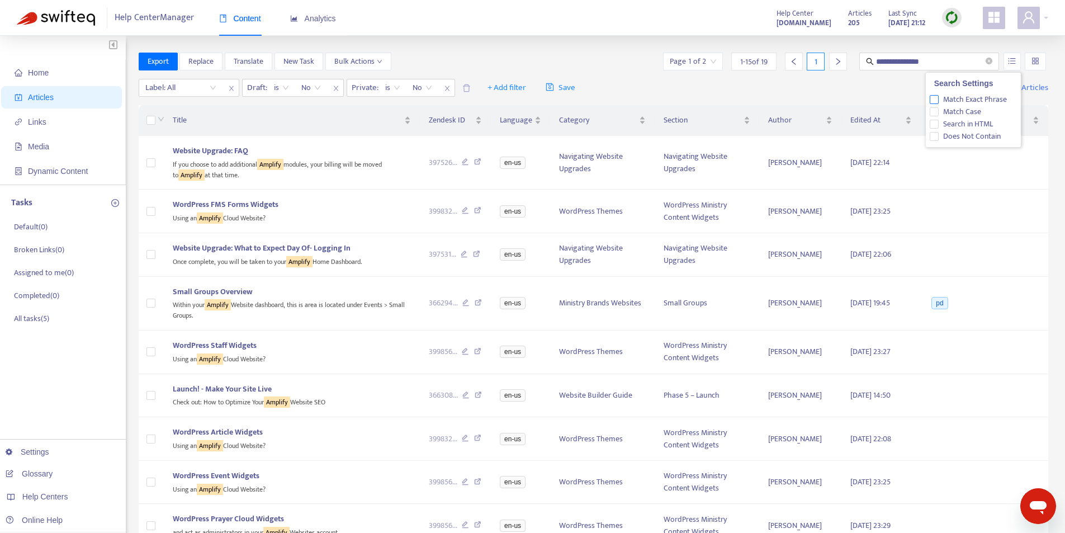
drag, startPoint x: 1003, startPoint y: 98, endPoint x: 941, endPoint y: 94, distance: 62.1
click at [1003, 98] on span "Match Exact Phrase" at bounding box center [974, 99] width 73 height 12
